Goal: Obtain resource: Obtain resource

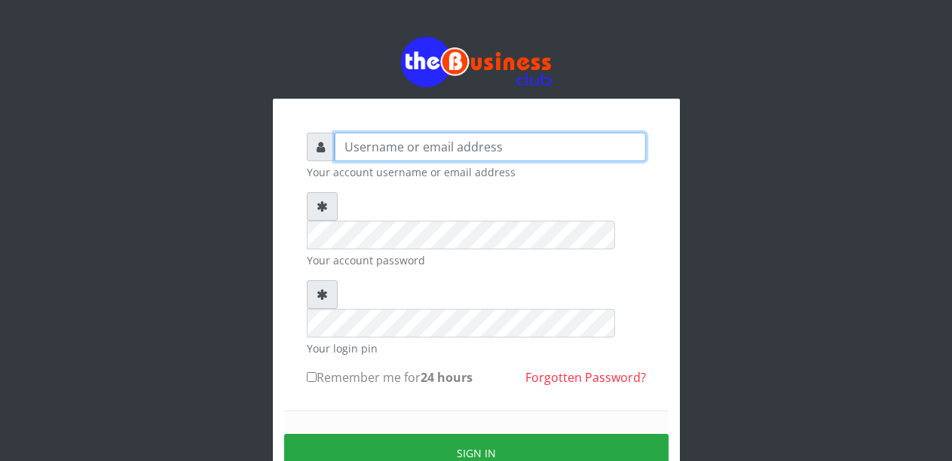
click at [430, 155] on input "text" at bounding box center [490, 147] width 311 height 29
type input "Malamsidi3030"
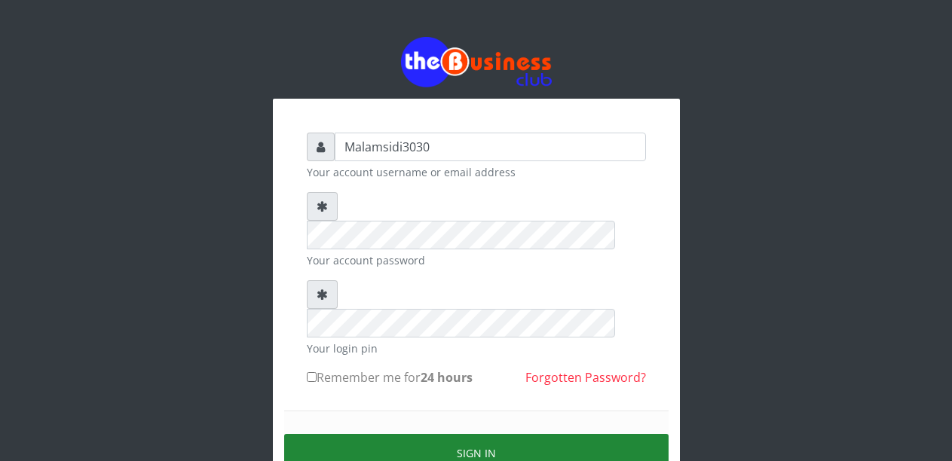
click at [480, 434] on button "Sign in" at bounding box center [476, 453] width 384 height 38
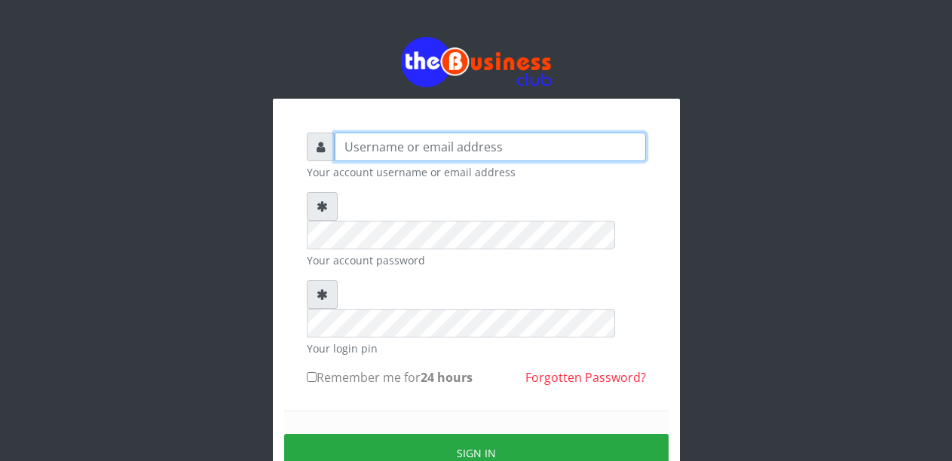
click at [371, 153] on input "text" at bounding box center [490, 147] width 311 height 29
type input "Malamsidi3030"
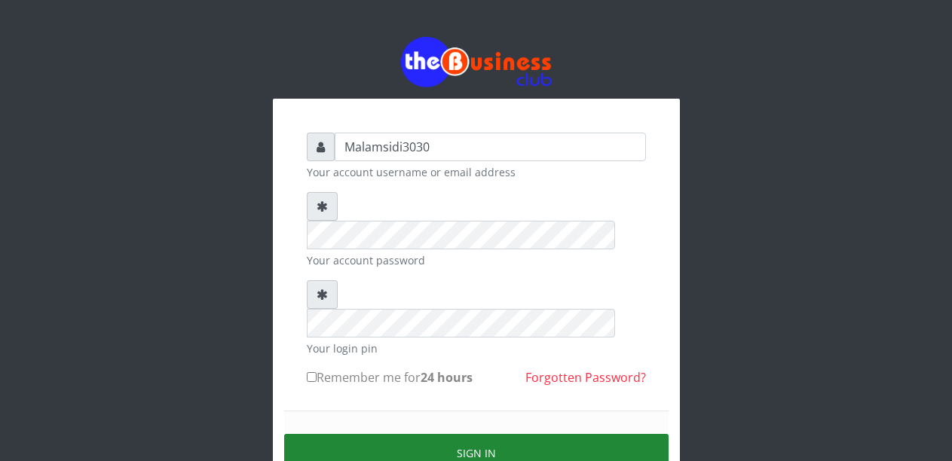
click at [433, 434] on button "Sign in" at bounding box center [476, 453] width 384 height 38
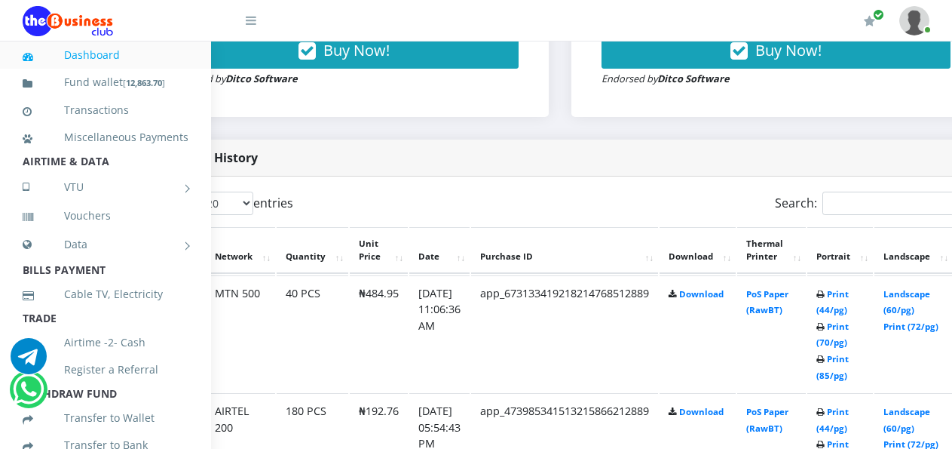
scroll to position [678, 106]
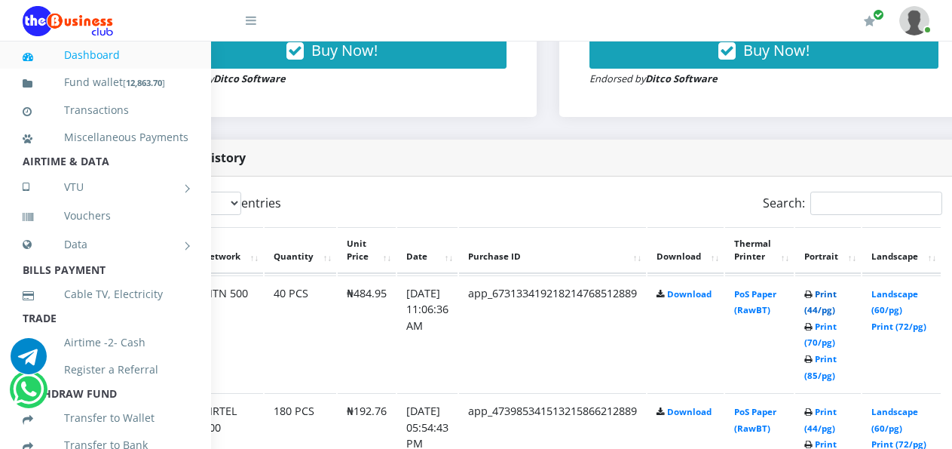
click at [835, 300] on link "Print (44/pg)" at bounding box center [820, 302] width 32 height 28
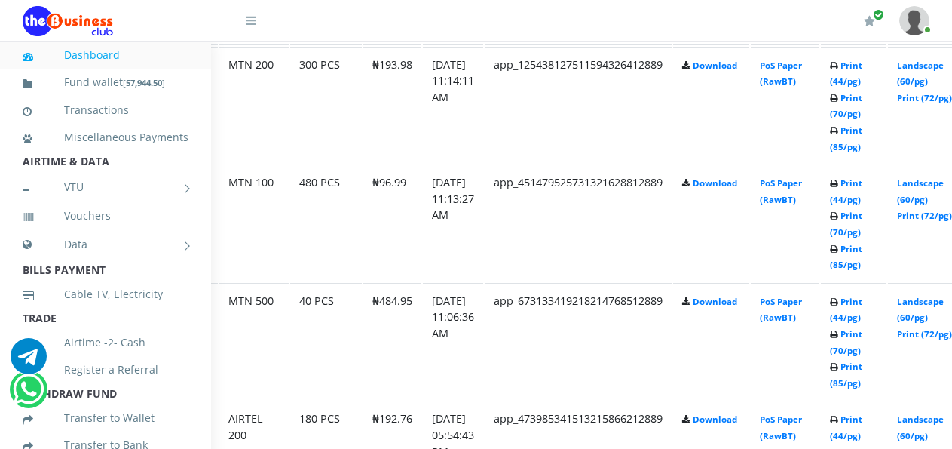
scroll to position [907, 95]
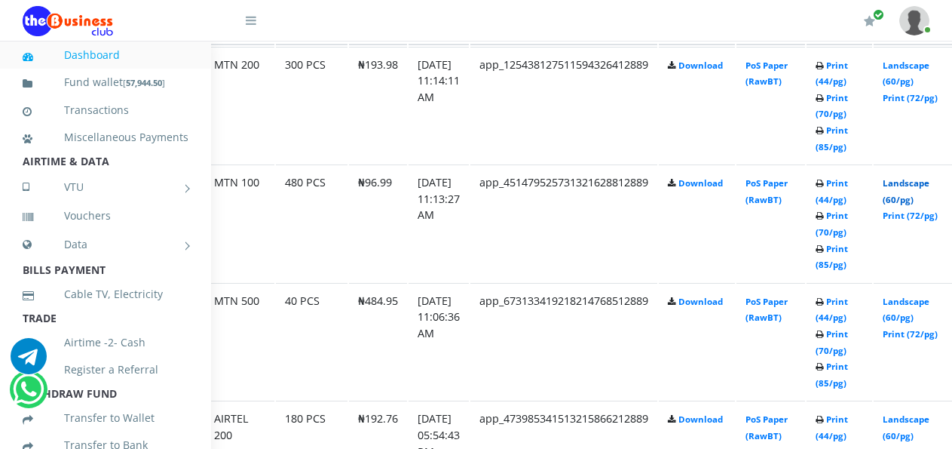
click at [909, 188] on link "Landscape (60/pg)" at bounding box center [906, 191] width 47 height 28
click at [914, 68] on link "Landscape (60/pg)" at bounding box center [906, 74] width 47 height 28
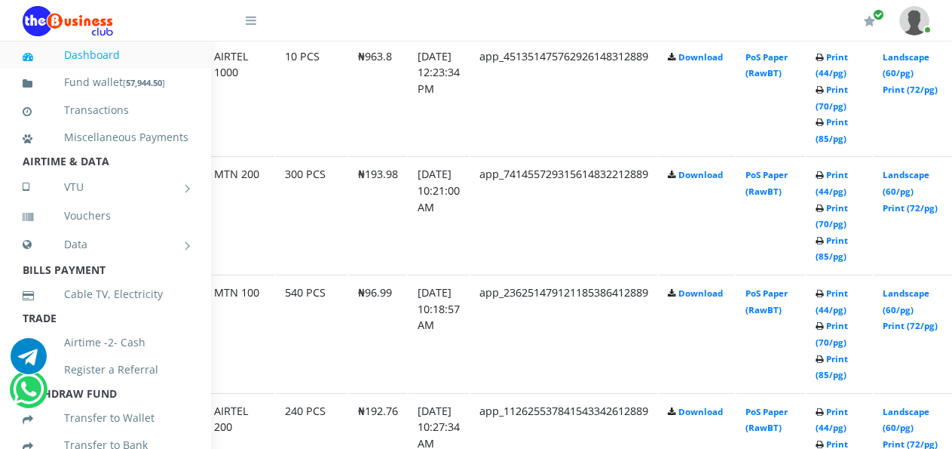
scroll to position [1872, 95]
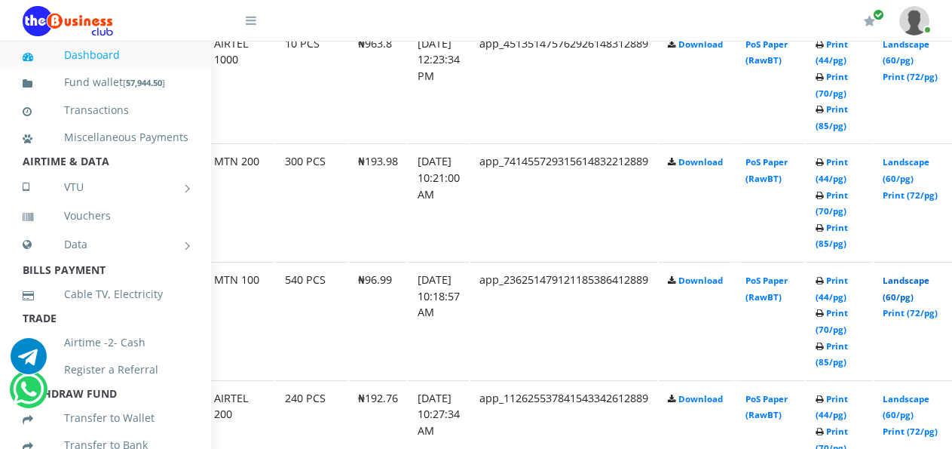
click at [915, 284] on link "Landscape (60/pg)" at bounding box center [906, 288] width 47 height 28
